Goal: Transaction & Acquisition: Purchase product/service

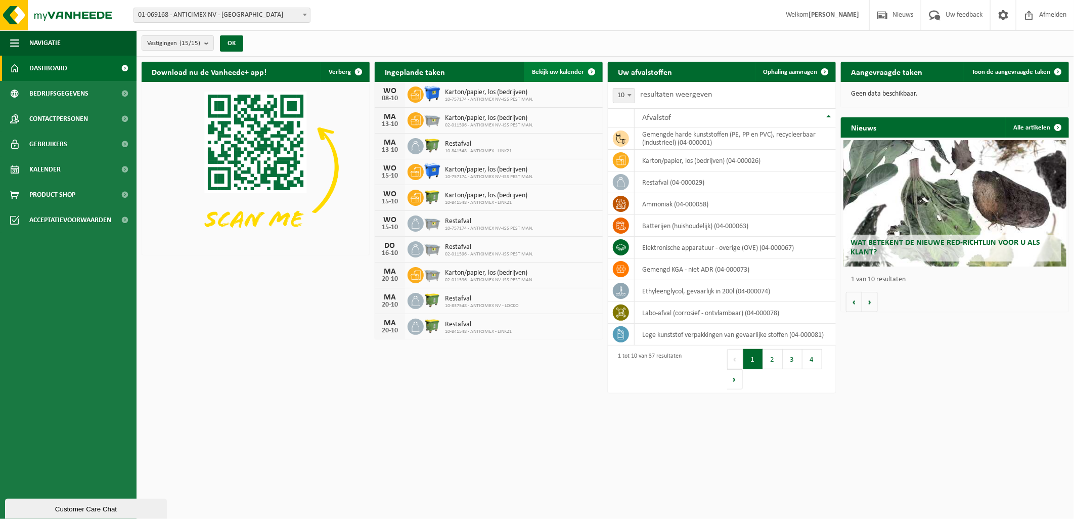
click at [563, 75] on span "Bekijk uw kalender" at bounding box center [558, 72] width 52 height 7
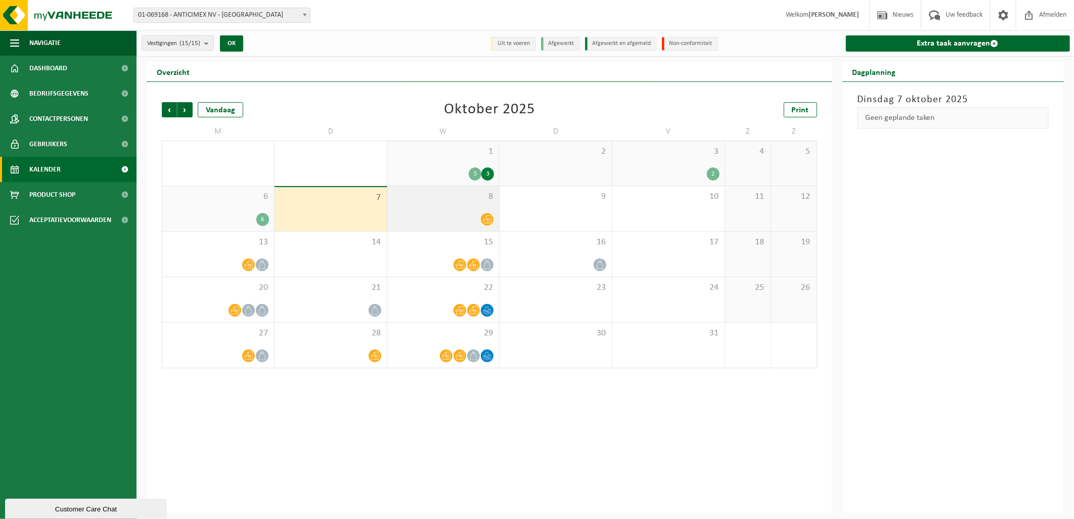
click at [489, 218] on icon at bounding box center [487, 219] width 9 height 9
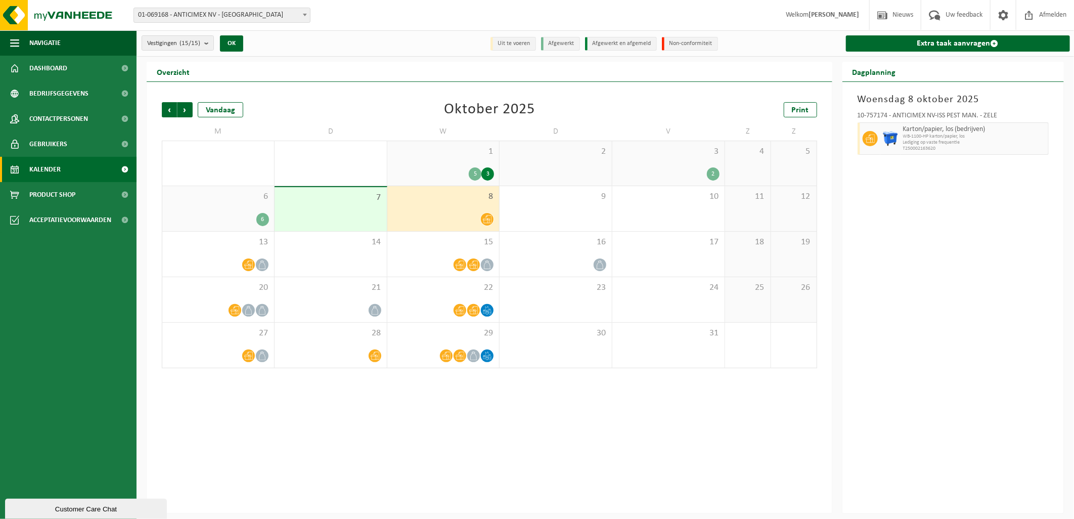
click at [474, 164] on div "1 5 3" at bounding box center [443, 163] width 112 height 44
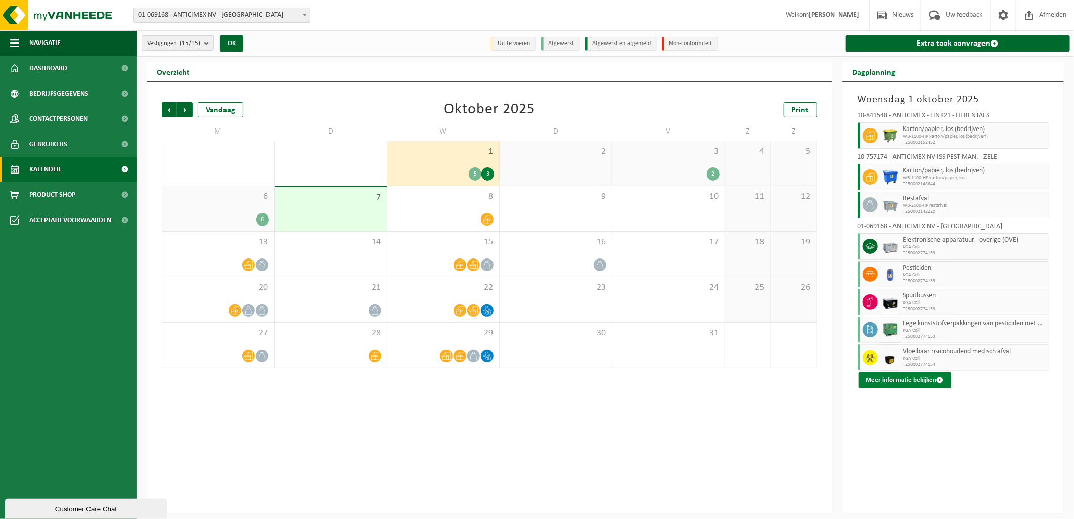
click at [903, 379] on button "Meer informatie bekijken" at bounding box center [904, 380] width 92 height 16
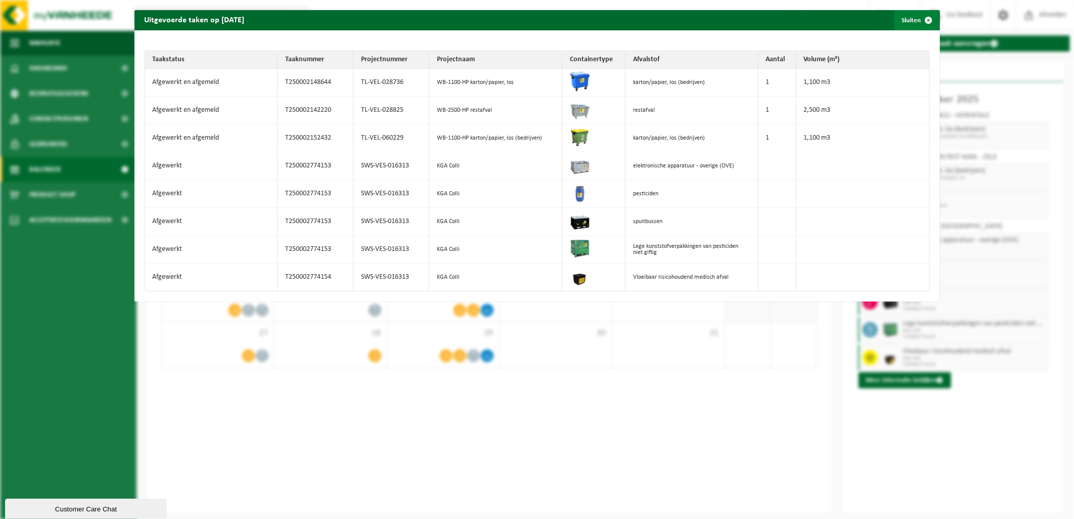
click at [918, 17] on span "button" at bounding box center [928, 20] width 20 height 20
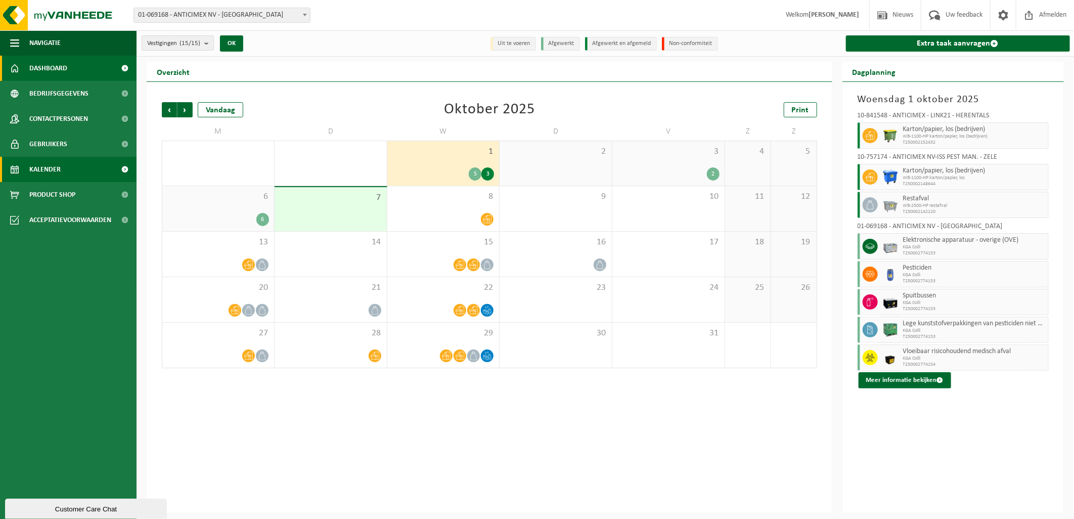
click at [82, 71] on link "Dashboard" at bounding box center [68, 68] width 136 height 25
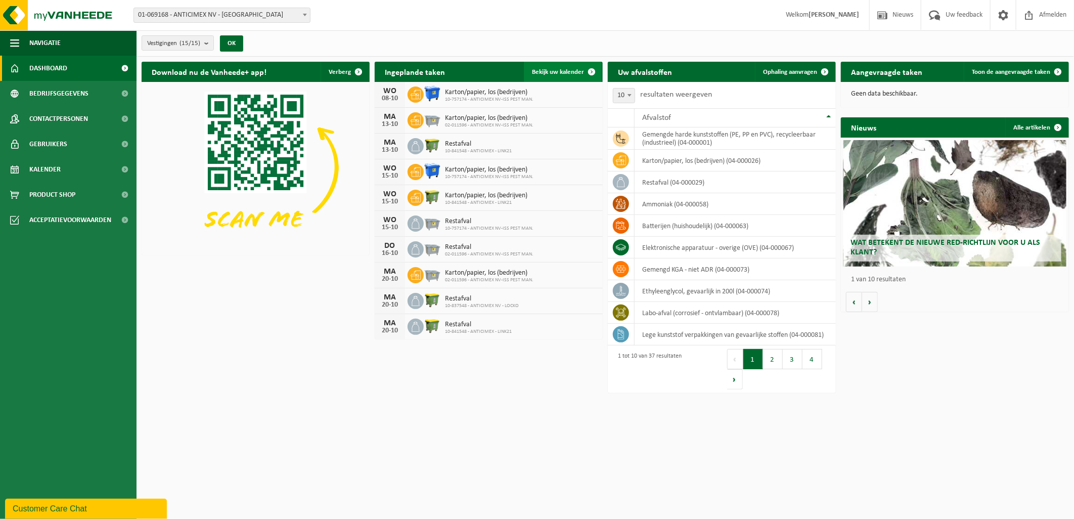
click at [584, 69] on span at bounding box center [591, 72] width 20 height 20
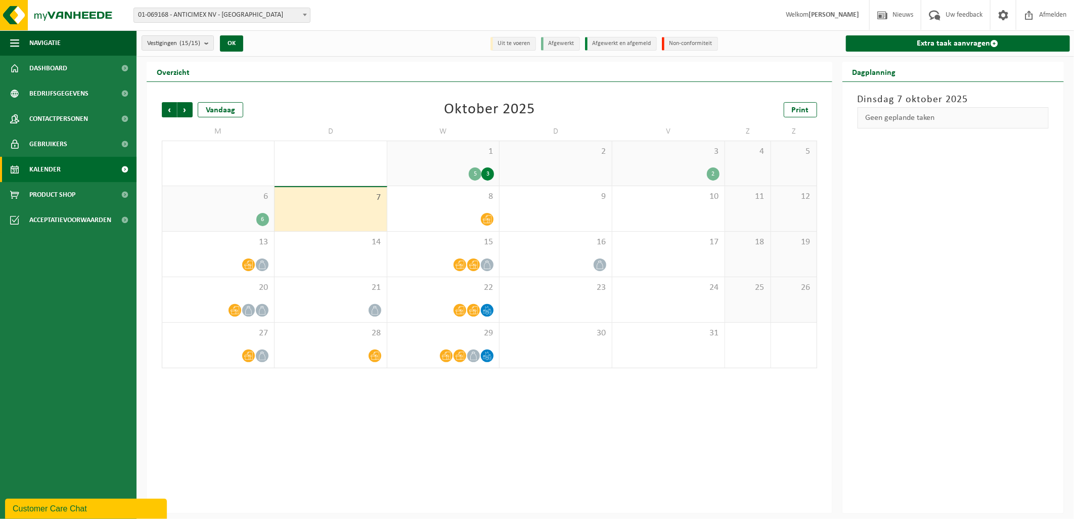
click at [240, 205] on div "6 6" at bounding box center [218, 208] width 112 height 45
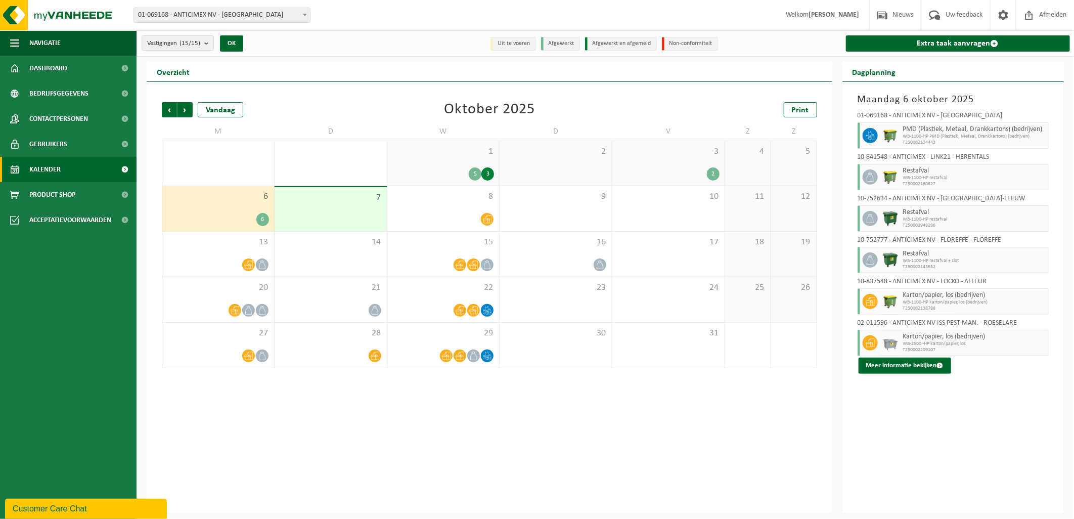
click at [684, 171] on div "2" at bounding box center [668, 173] width 102 height 13
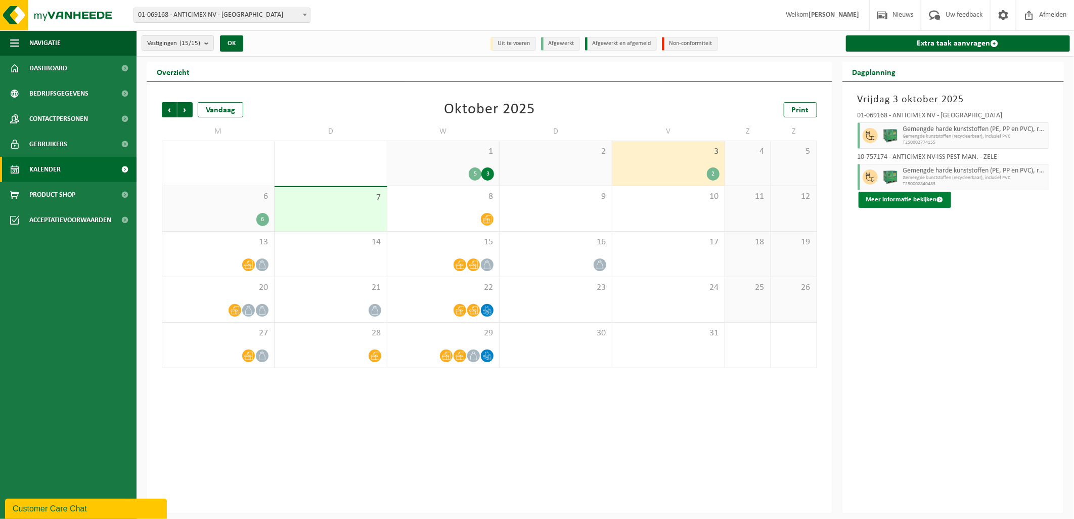
click at [882, 196] on button "Meer informatie bekijken" at bounding box center [904, 200] width 92 height 16
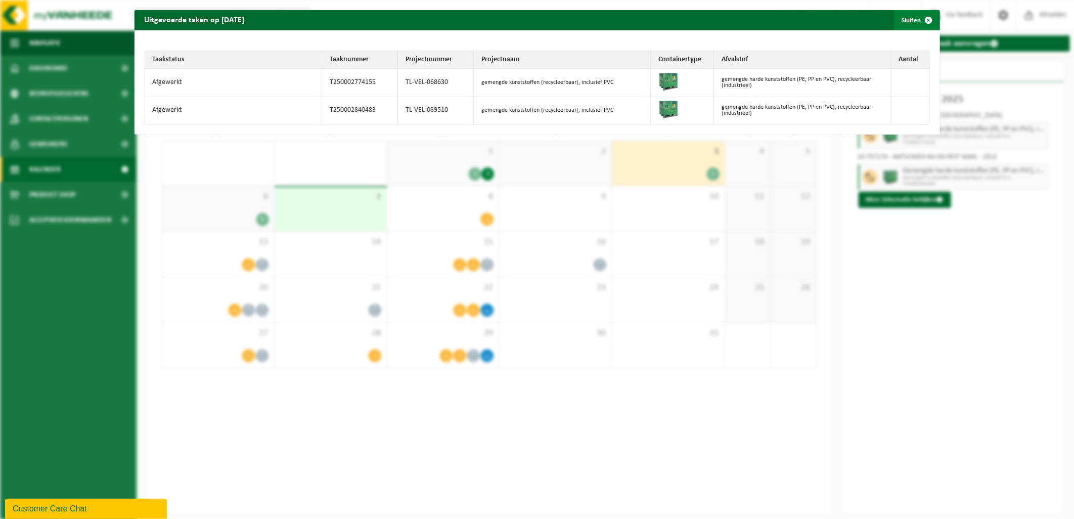
click at [918, 22] on span "button" at bounding box center [928, 20] width 20 height 20
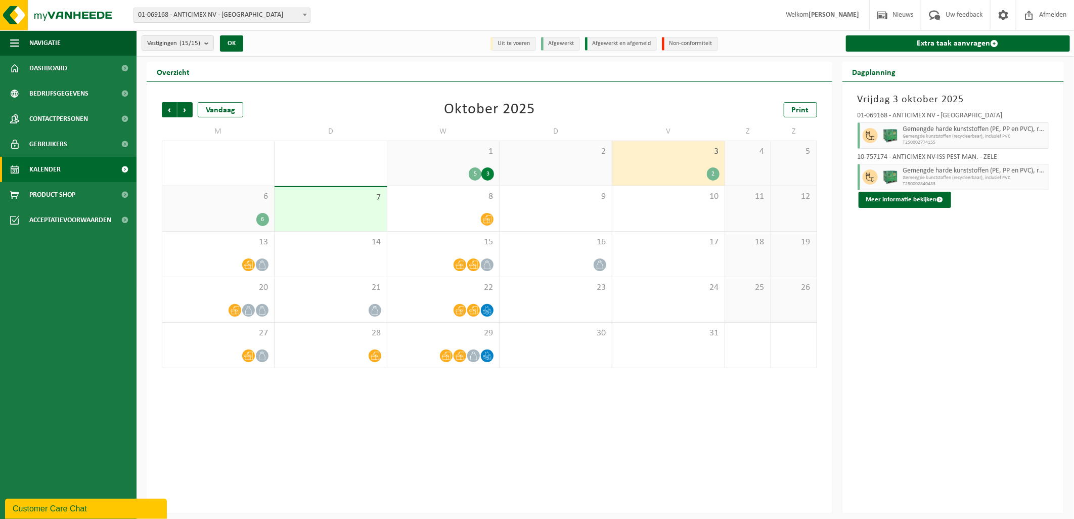
click at [914, 243] on div "Vrijdag 3 oktober 2025 01-069168 - ANTICIMEX NV - ROESELARE Gemengde harde kuns…" at bounding box center [953, 297] width 222 height 431
click at [436, 169] on div "5 3" at bounding box center [443, 173] width 102 height 13
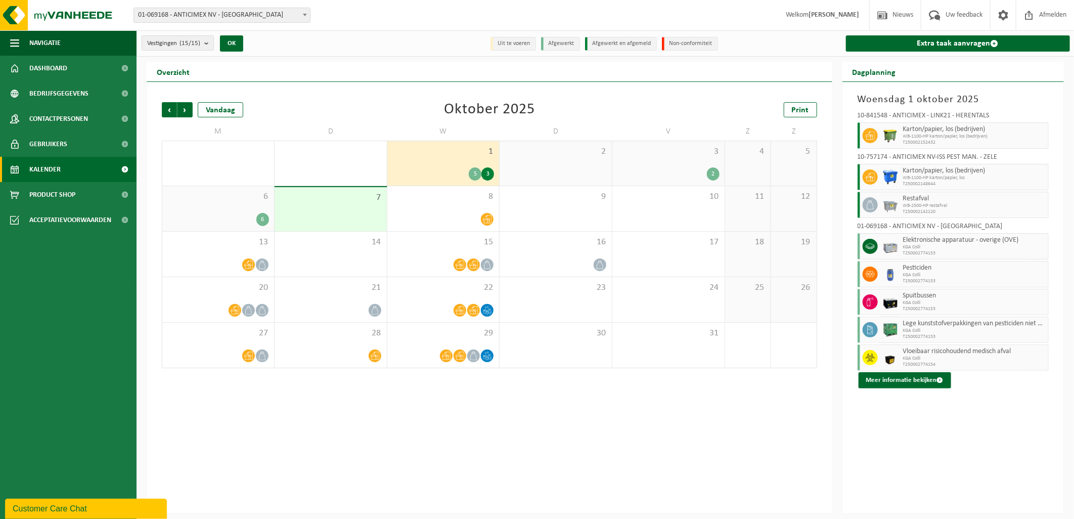
click at [420, 450] on div "Vorige Volgende Vandaag Oktober 2025 Print M D W D V Z Z 29 1 6 30 1 1 5 3 2 3 …" at bounding box center [489, 297] width 685 height 431
click at [422, 450] on div "Vorige Volgende Vandaag Oktober 2025 Print M D W D V Z Z 29 1 6 30 1 1 5 3 2 3 …" at bounding box center [489, 297] width 685 height 431
click at [55, 67] on span "Dashboard" at bounding box center [48, 68] width 38 height 25
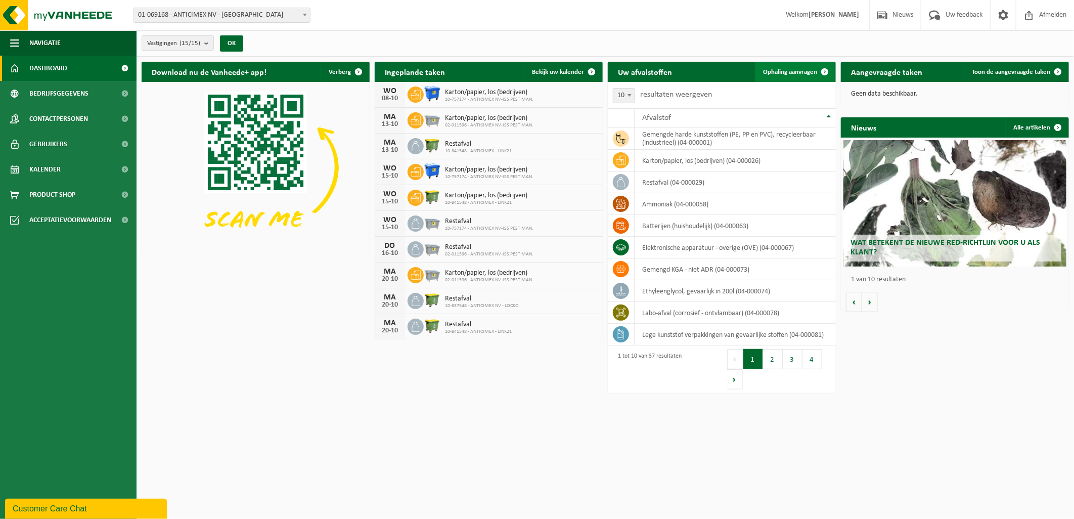
click at [781, 77] on link "Ophaling aanvragen" at bounding box center [795, 72] width 80 height 20
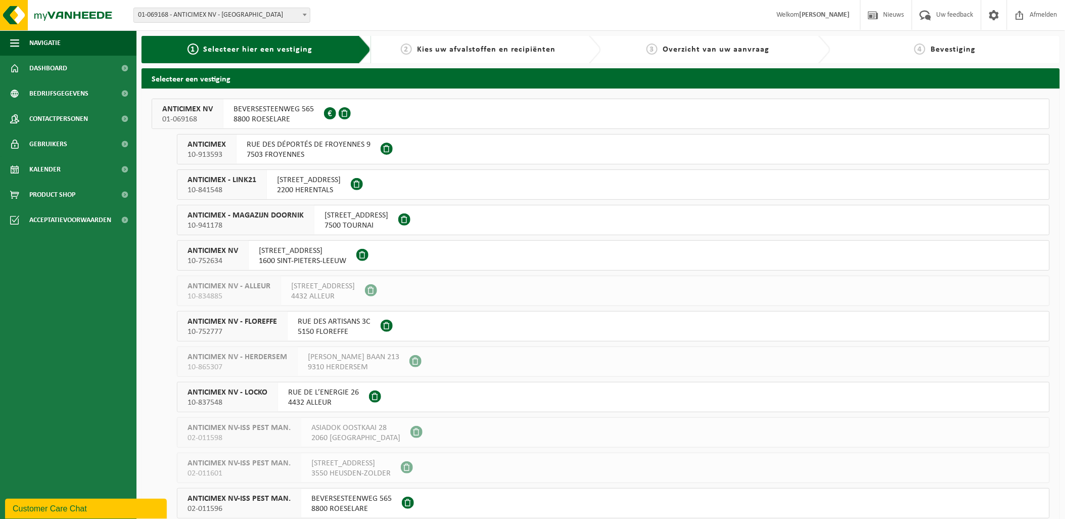
click at [271, 113] on span "BEVERSESTEENWEG 565" at bounding box center [274, 109] width 80 height 10
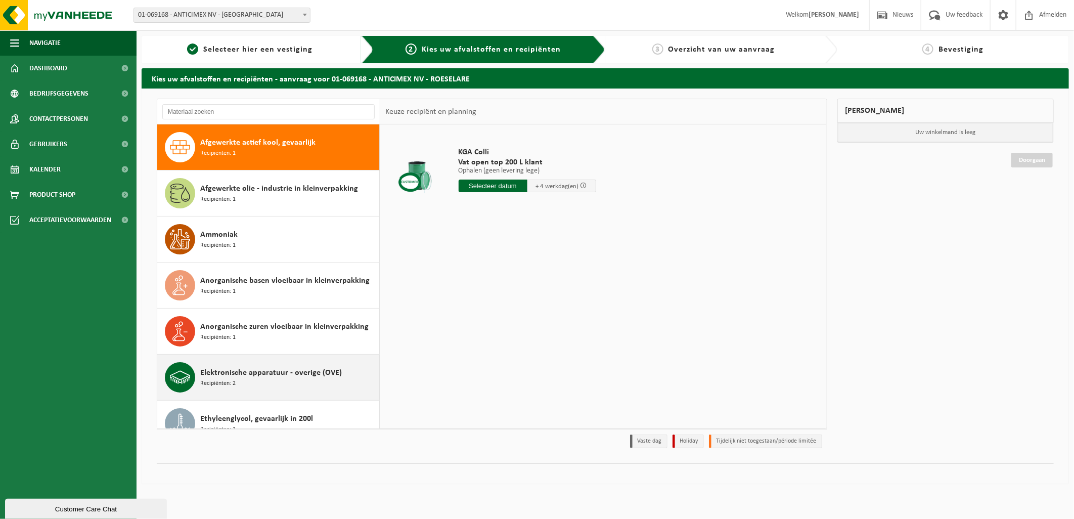
click at [277, 378] on span "Elektronische apparatuur - overige (OVE)" at bounding box center [271, 372] width 142 height 12
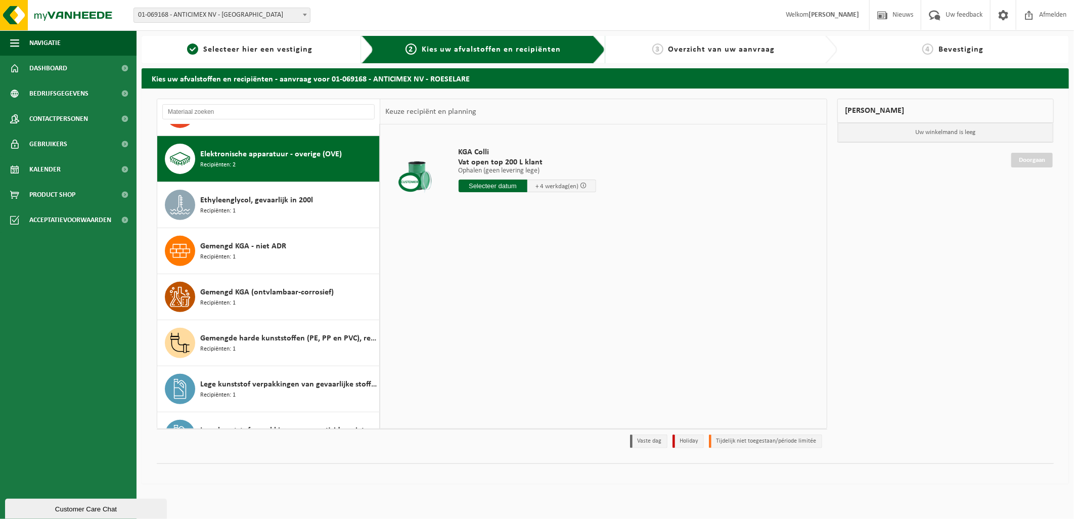
scroll to position [230, 0]
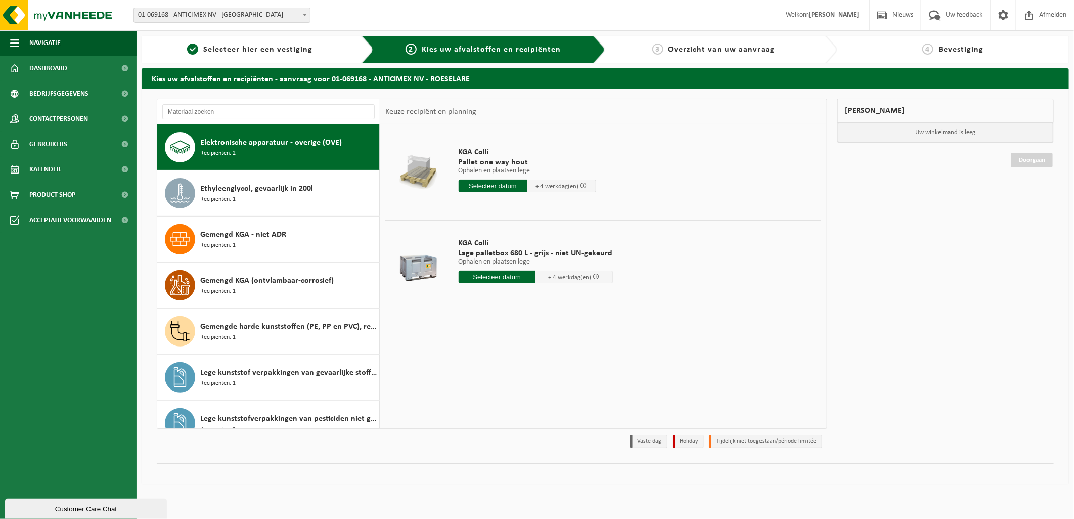
click at [499, 272] on input "text" at bounding box center [496, 276] width 77 height 13
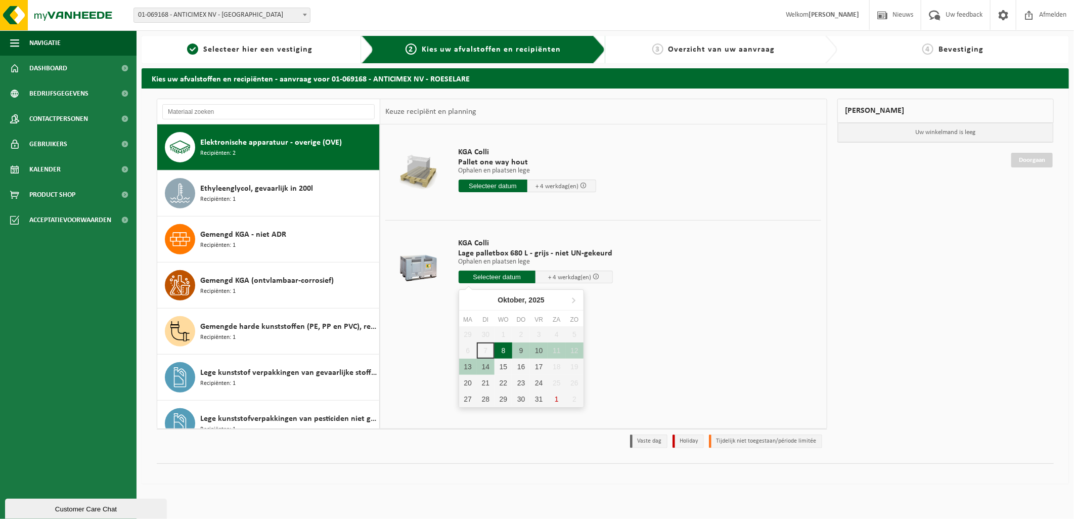
click at [506, 351] on div "8" at bounding box center [503, 350] width 18 height 16
type input "Van 2025-10-08"
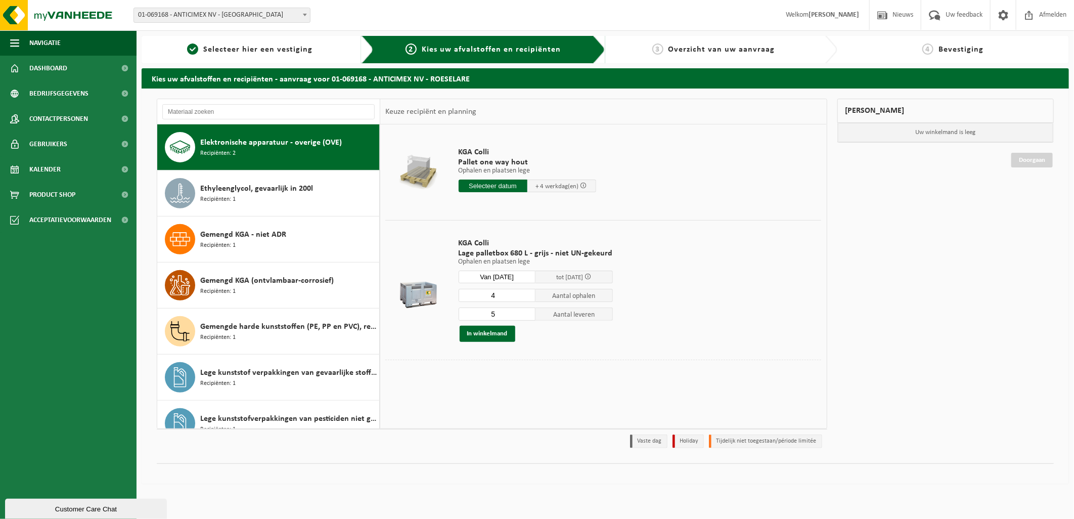
click at [522, 296] on input "4" at bounding box center [496, 295] width 77 height 13
drag, startPoint x: 522, startPoint y: 296, endPoint x: 528, endPoint y: 297, distance: 6.6
click at [526, 297] on input "3" at bounding box center [496, 295] width 77 height 13
type input "2"
click at [528, 297] on input "2" at bounding box center [496, 295] width 77 height 13
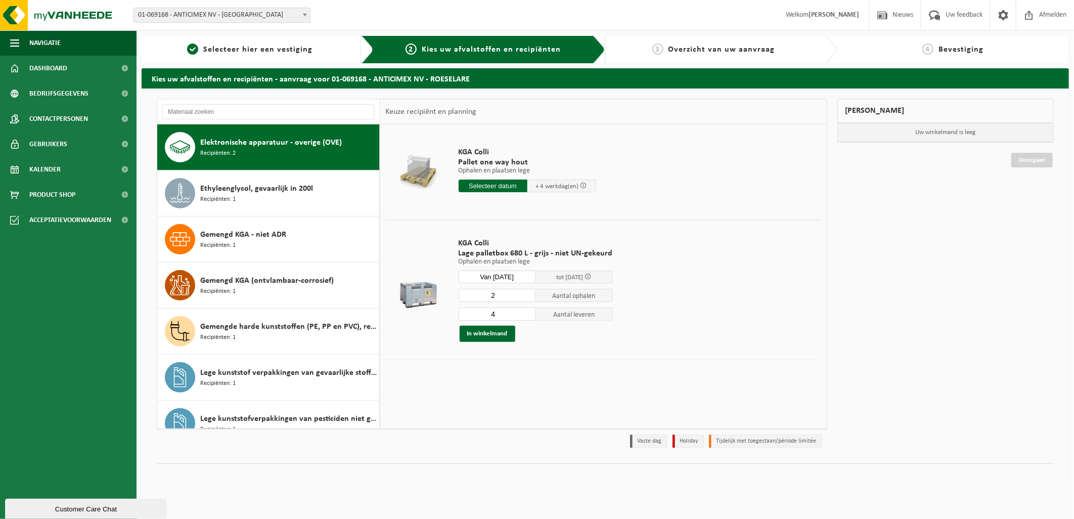
click at [528, 317] on input "4" at bounding box center [496, 313] width 77 height 13
click at [528, 317] on input "3" at bounding box center [496, 313] width 77 height 13
type input "2"
click at [528, 317] on input "2" at bounding box center [496, 313] width 77 height 13
click at [489, 180] on input "text" at bounding box center [492, 185] width 69 height 13
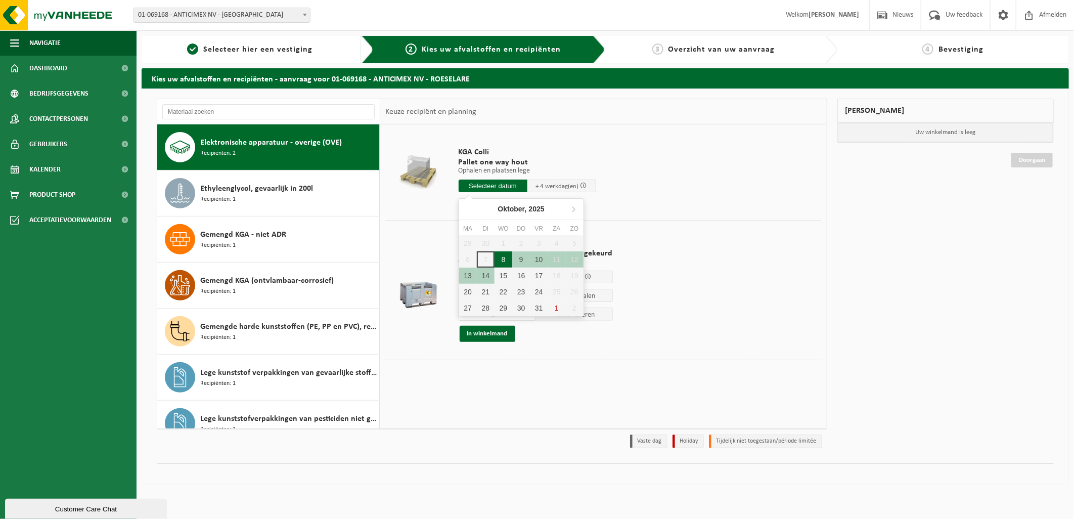
click at [502, 258] on div "8" at bounding box center [503, 259] width 18 height 16
type input "Van 2025-10-08"
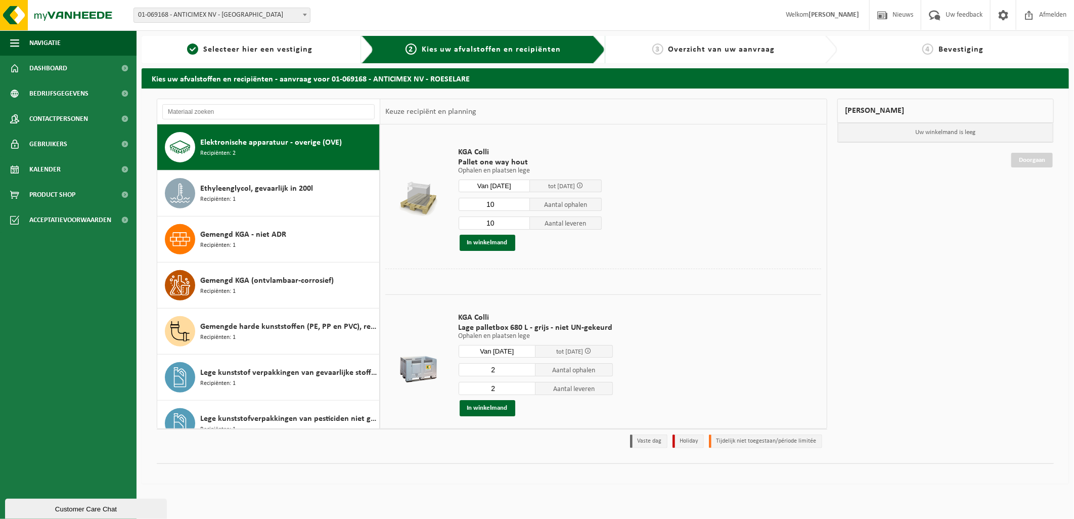
drag, startPoint x: 506, startPoint y: 204, endPoint x: 445, endPoint y: 206, distance: 61.2
click at [445, 206] on tr "KGA Colli Pallet one way hout Ophalen en plaatsen lege Ophalen en plaatsen lege…" at bounding box center [603, 198] width 436 height 139
type input "5"
drag, startPoint x: 490, startPoint y: 219, endPoint x: 501, endPoint y: 220, distance: 10.6
click at [501, 220] on input "10" at bounding box center [494, 222] width 72 height 13
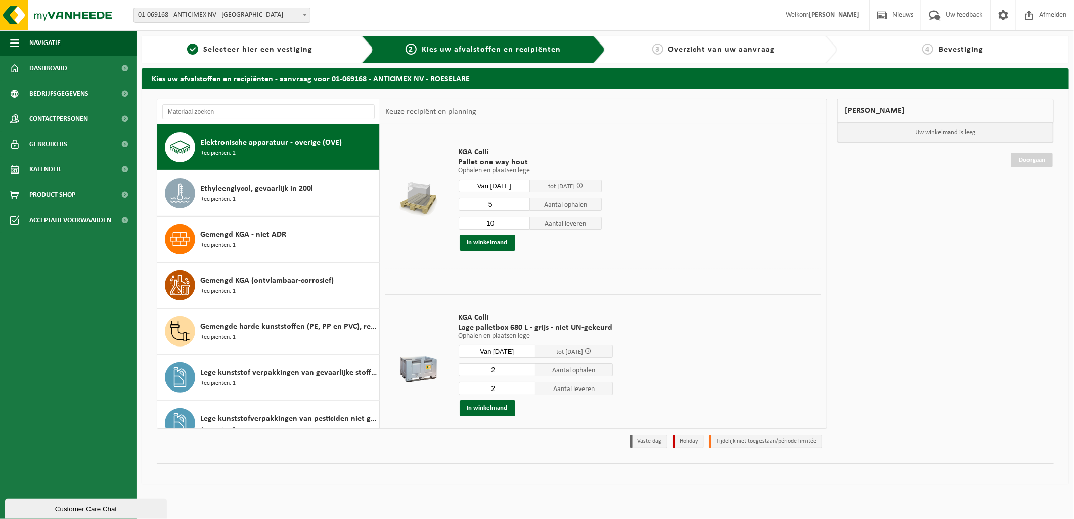
click at [501, 220] on input "10" at bounding box center [494, 222] width 72 height 13
drag, startPoint x: 501, startPoint y: 220, endPoint x: 440, endPoint y: 228, distance: 61.6
click at [441, 228] on tr "KGA Colli Pallet one way hout Ophalen en plaatsen lege Ophalen en plaatsen lege…" at bounding box center [603, 198] width 436 height 139
type input "0"
click at [492, 242] on button "In winkelmand" at bounding box center [487, 243] width 56 height 16
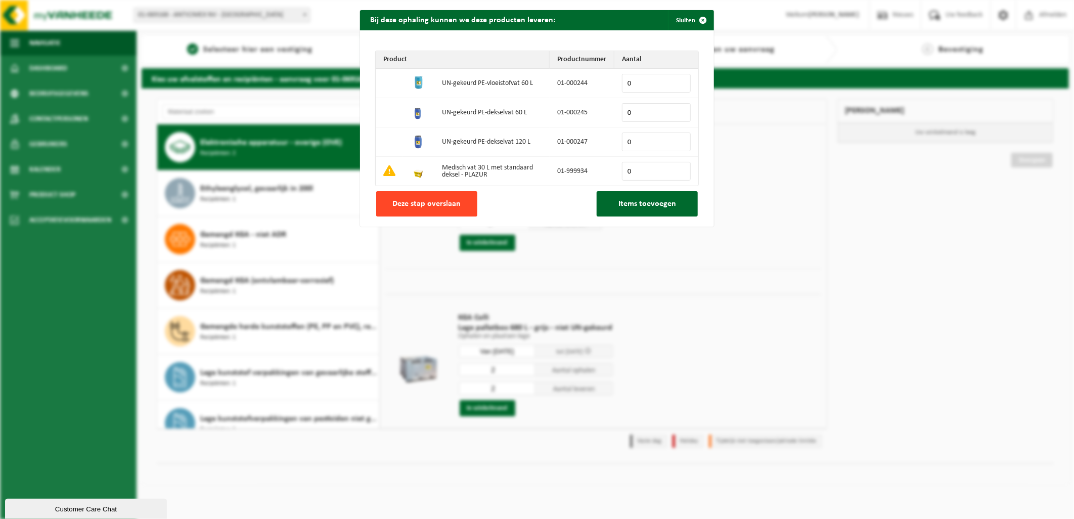
click at [416, 207] on span "Deze stap overslaan" at bounding box center [427, 204] width 68 height 8
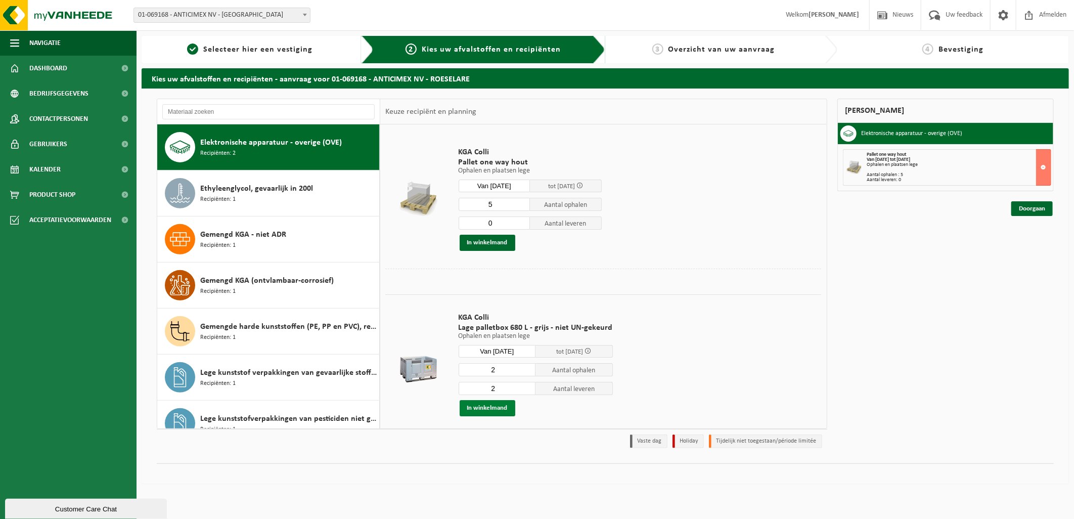
click at [486, 412] on button "In winkelmand" at bounding box center [487, 408] width 56 height 16
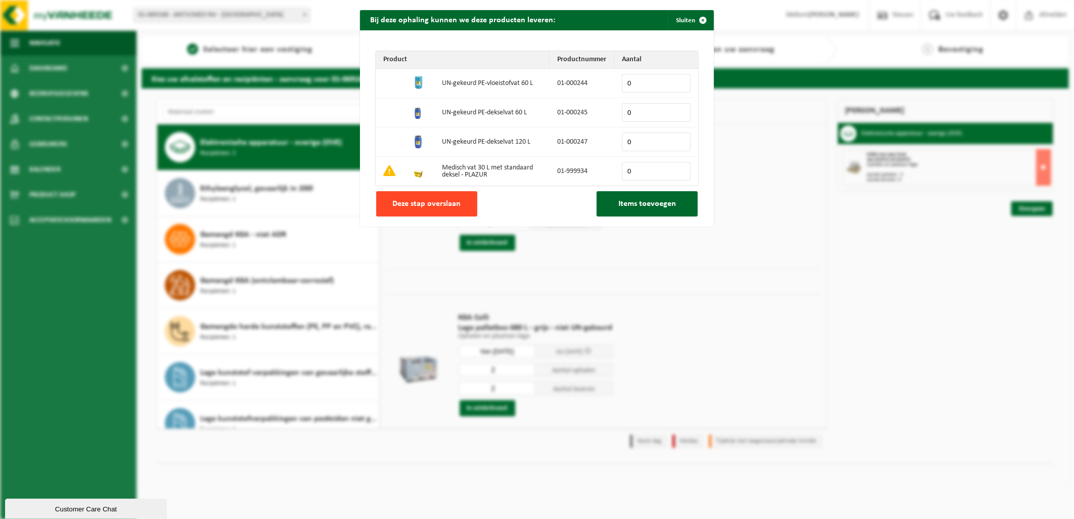
click at [440, 204] on span "Deze stap overslaan" at bounding box center [427, 204] width 68 height 8
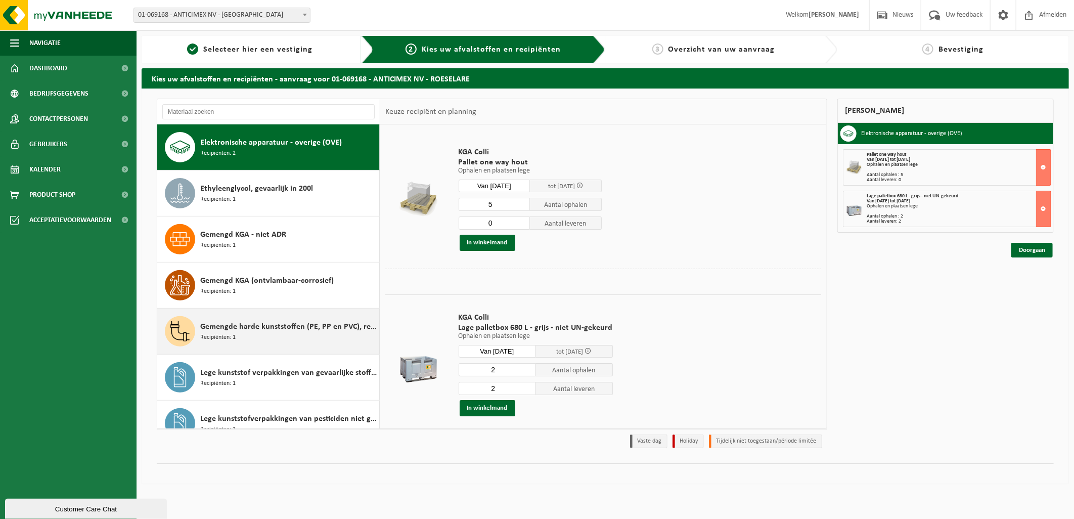
click at [320, 330] on span "Gemengde harde kunststoffen (PE, PP en PVC), recycleerbaar (industrieel)" at bounding box center [288, 326] width 176 height 12
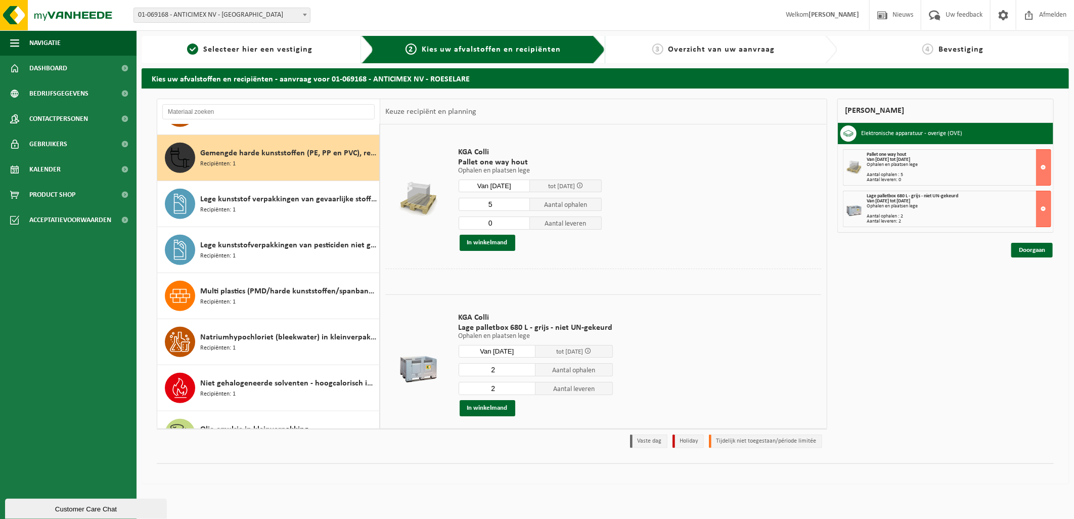
scroll to position [414, 0]
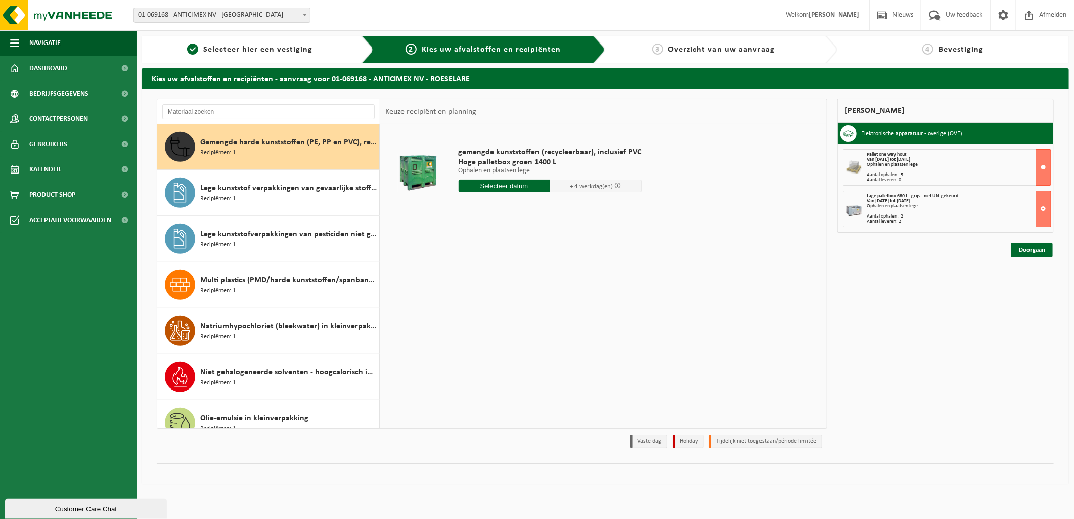
click at [503, 184] on input "text" at bounding box center [503, 185] width 91 height 13
click at [503, 260] on div "8" at bounding box center [503, 259] width 18 height 16
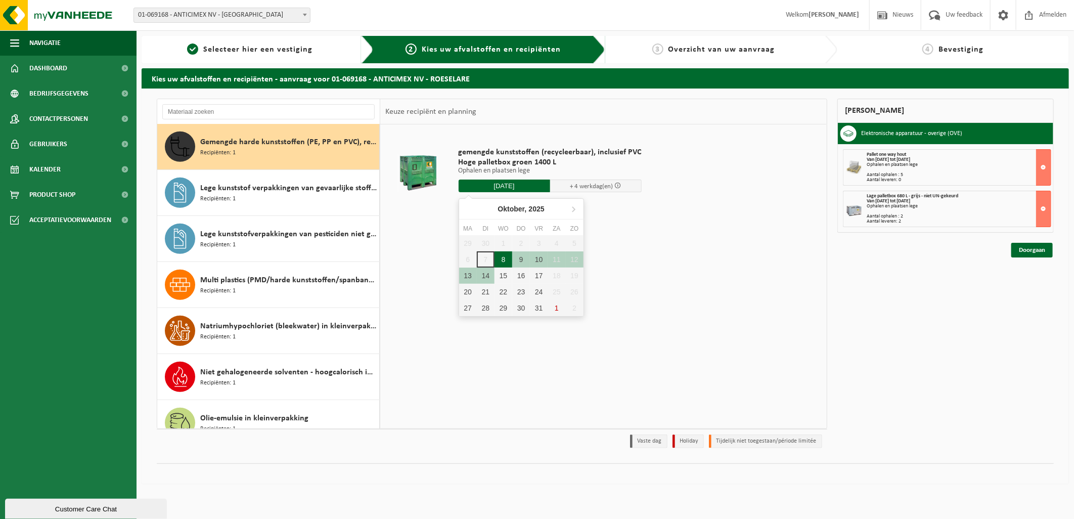
type input "Van 2025-10-08"
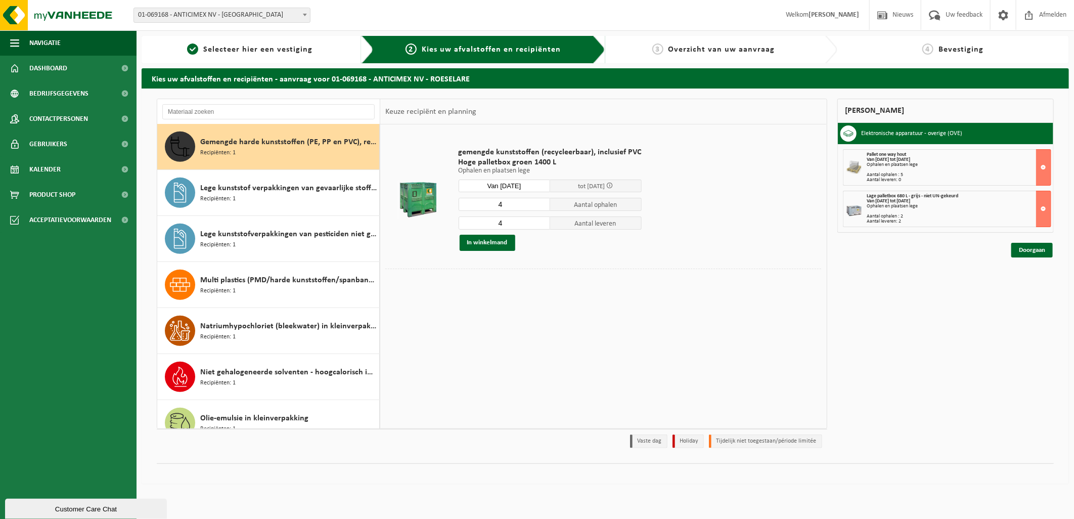
drag, startPoint x: 503, startPoint y: 200, endPoint x: 465, endPoint y: 201, distance: 37.9
click at [467, 200] on input "4" at bounding box center [503, 204] width 91 height 13
type input "3"
drag, startPoint x: 506, startPoint y: 223, endPoint x: 497, endPoint y: 226, distance: 9.3
click at [488, 221] on input "4" at bounding box center [503, 222] width 91 height 13
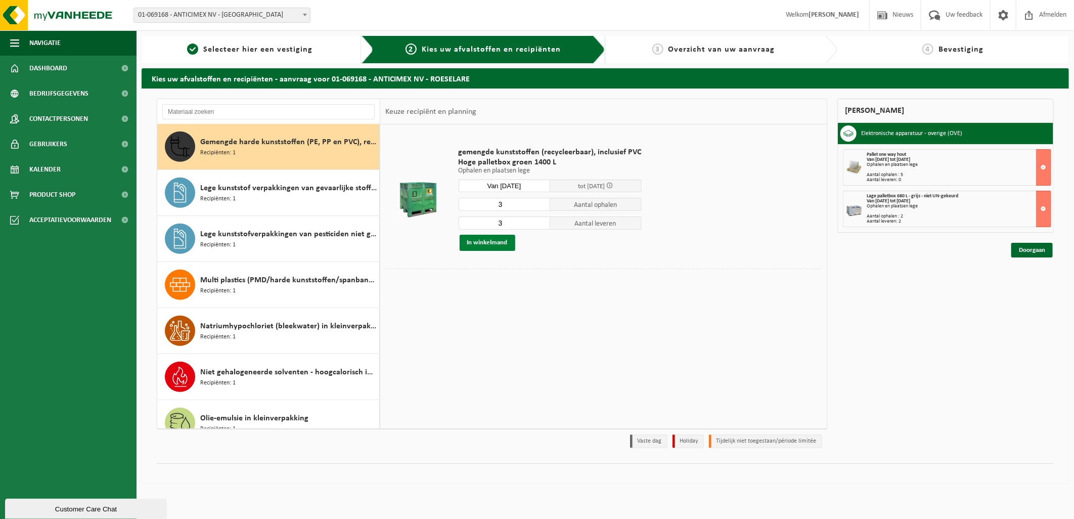
type input "3"
click at [494, 241] on button "In winkelmand" at bounding box center [487, 243] width 56 height 16
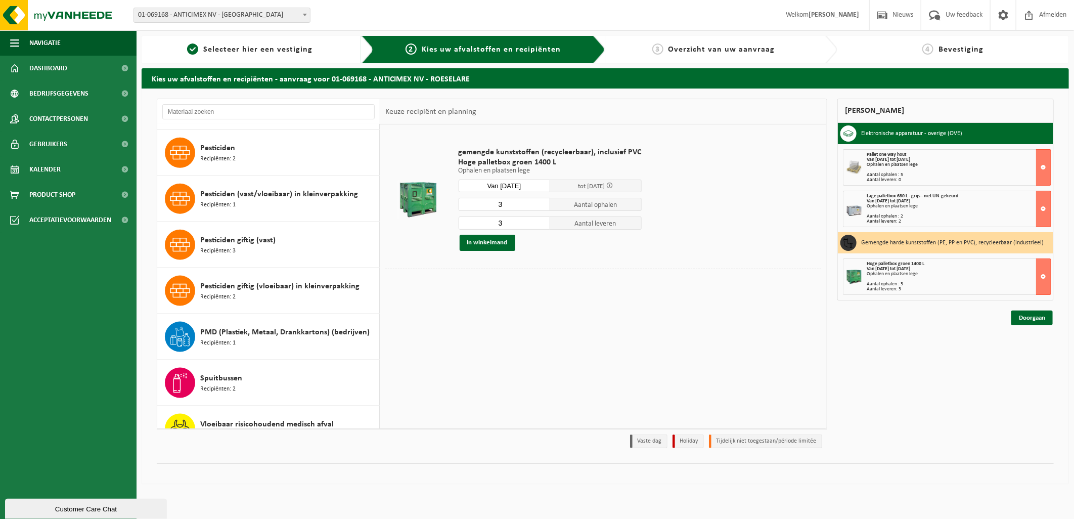
scroll to position [847, 0]
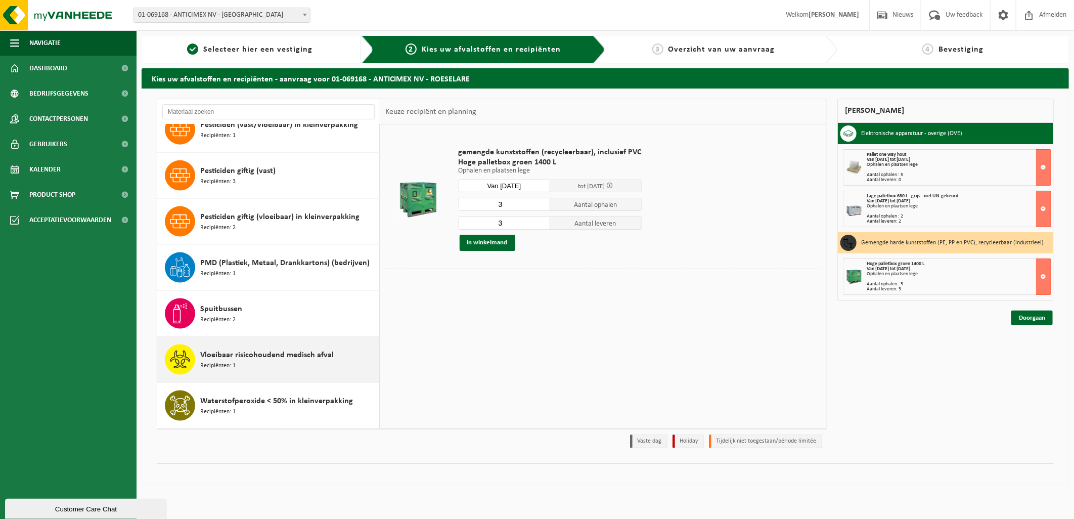
click at [275, 360] on span "Vloeibaar risicohoudend medisch afval" at bounding box center [266, 355] width 133 height 12
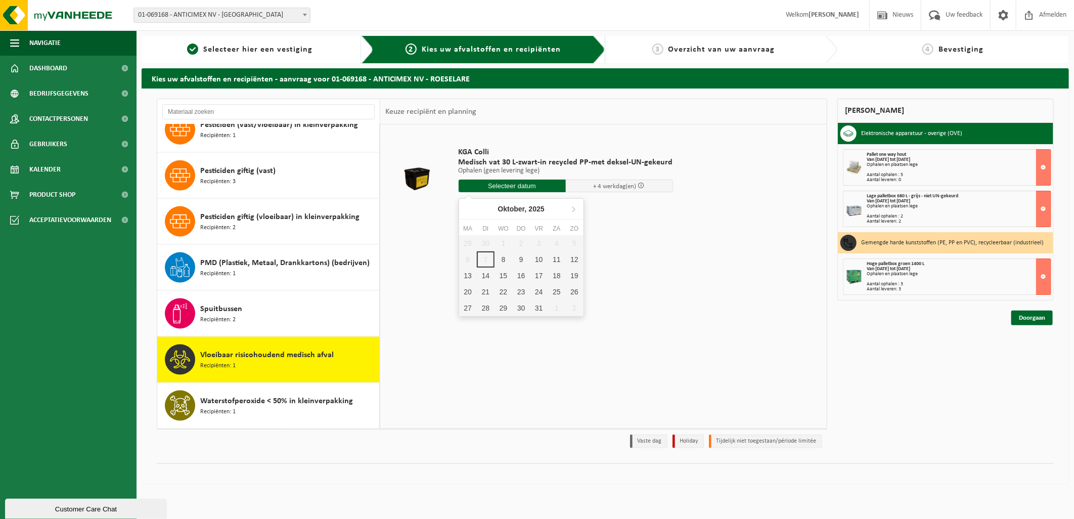
click at [529, 187] on input "text" at bounding box center [511, 185] width 107 height 13
click at [506, 258] on div "8" at bounding box center [503, 259] width 18 height 16
type input "Van 2025-10-08"
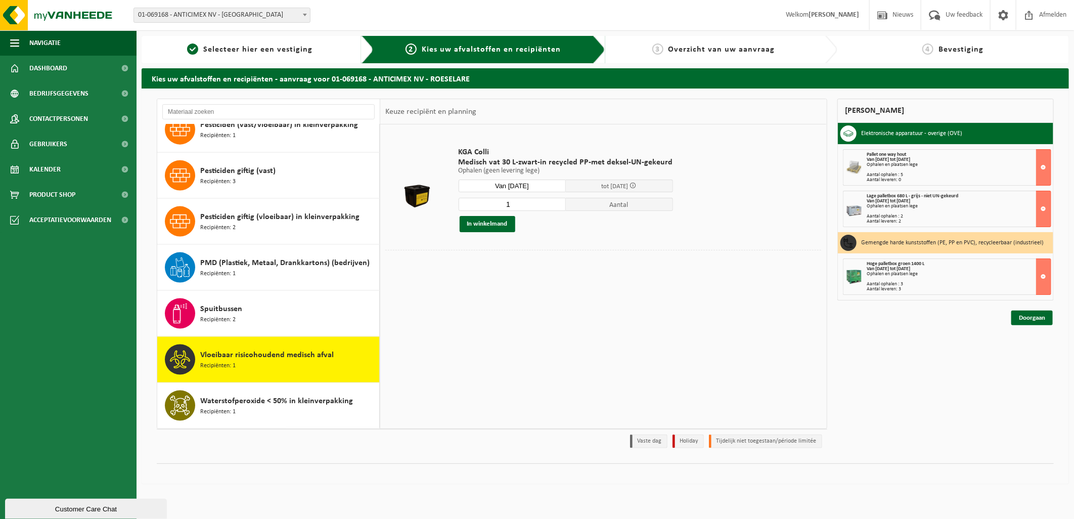
drag, startPoint x: 527, startPoint y: 208, endPoint x: 463, endPoint y: 205, distance: 64.3
click at [469, 204] on input "1" at bounding box center [511, 204] width 107 height 13
type input "24"
click at [549, 244] on td "KGA Colli Medisch vat 30 L-zwart-in recycled PP-met deksel-UN-gekeurd Ophalen (…" at bounding box center [636, 189] width 370 height 120
click at [484, 229] on button "In winkelmand" at bounding box center [487, 224] width 56 height 16
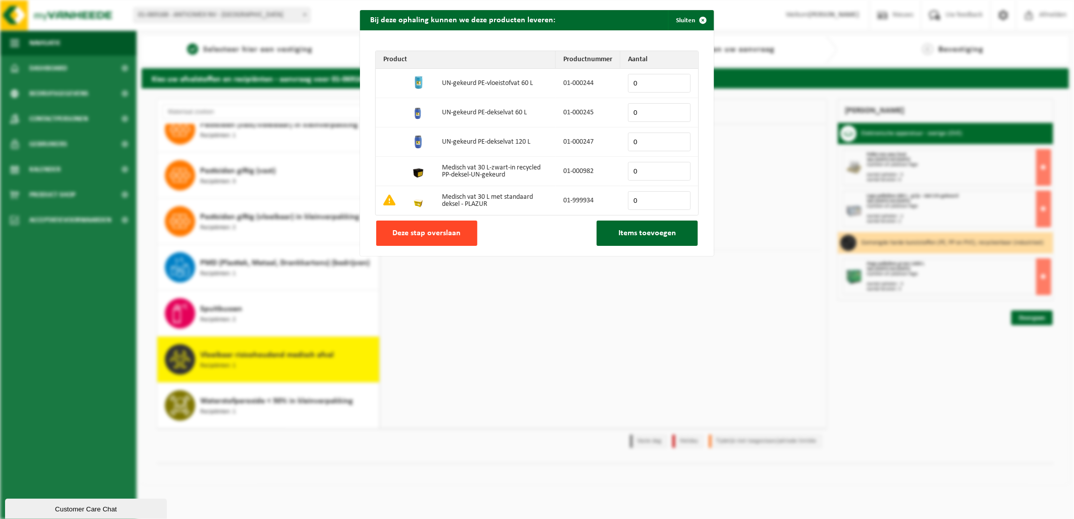
click at [453, 241] on button "Deze stap overslaan" at bounding box center [426, 232] width 101 height 25
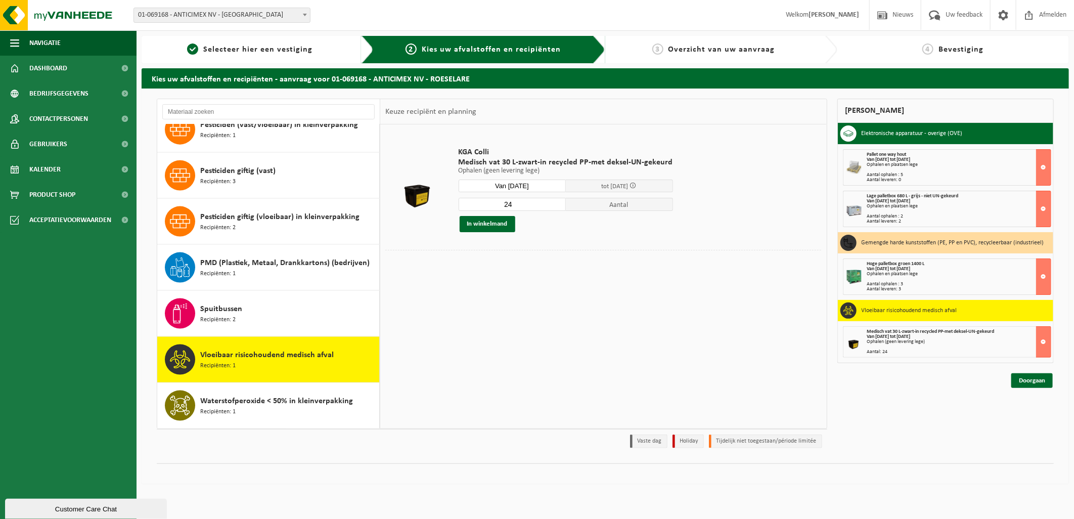
click at [932, 179] on div "Aantal leveren: 0" at bounding box center [959, 179] width 184 height 5
click at [1030, 376] on link "Doorgaan" at bounding box center [1031, 380] width 41 height 15
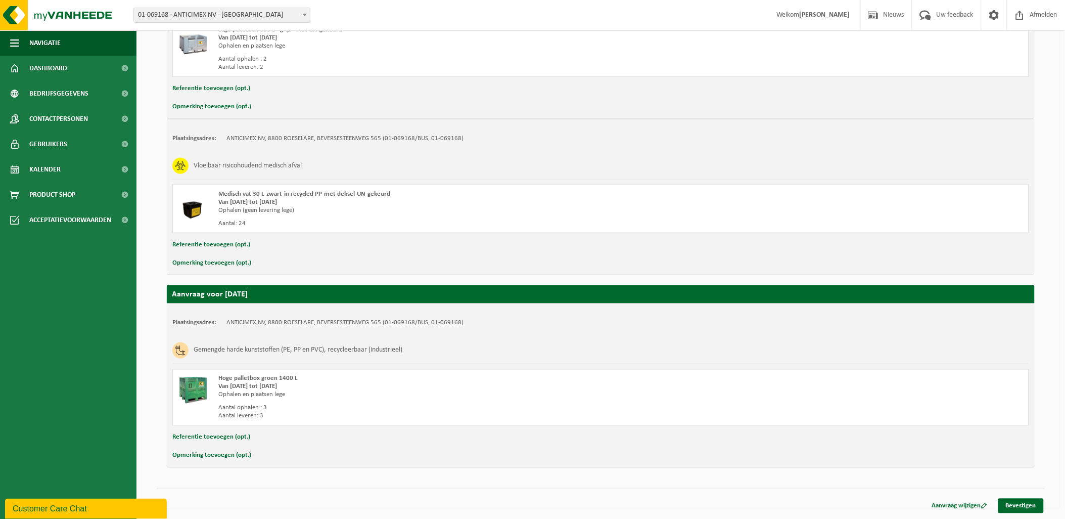
scroll to position [366, 0]
drag, startPoint x: 1017, startPoint y: 503, endPoint x: 1014, endPoint y: 497, distance: 7.0
click at [1017, 503] on link "Bevestigen" at bounding box center [1020, 505] width 45 height 15
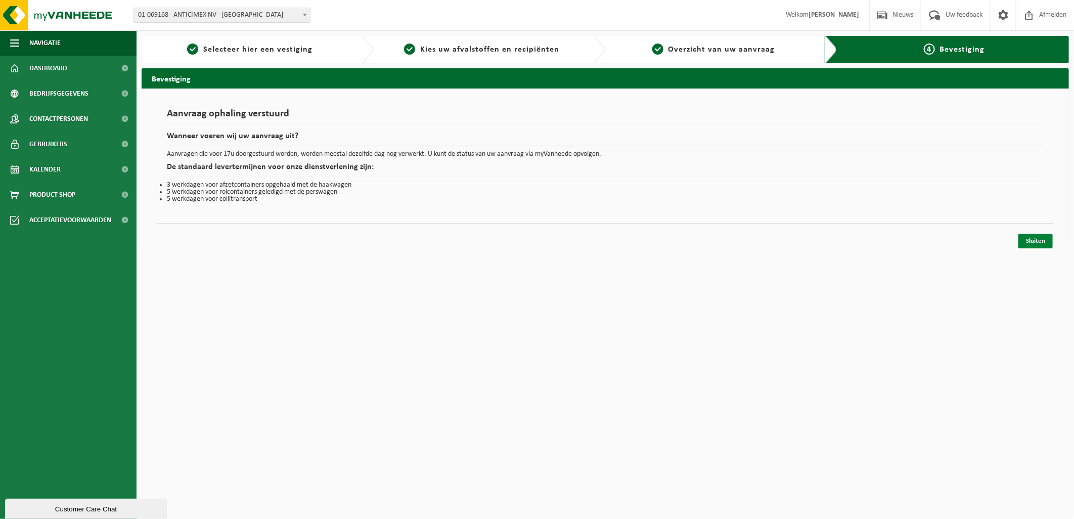
click at [1019, 239] on link "Sluiten" at bounding box center [1035, 241] width 34 height 15
